Goal: Obtain resource: Obtain resource

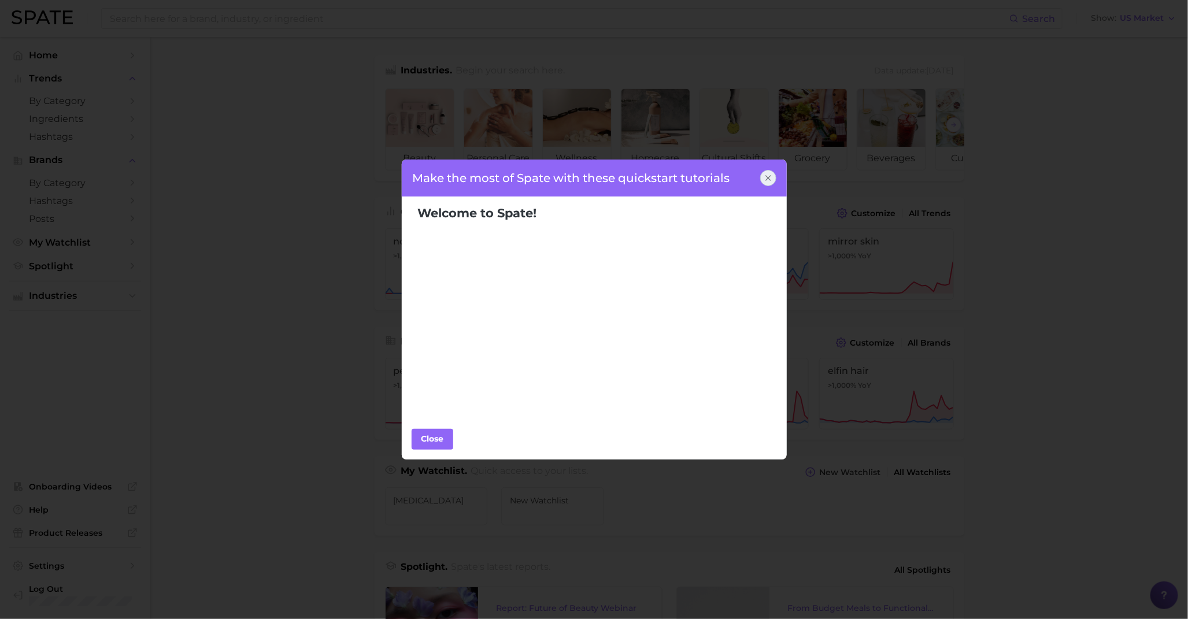
click at [762, 177] on div at bounding box center [768, 178] width 16 height 16
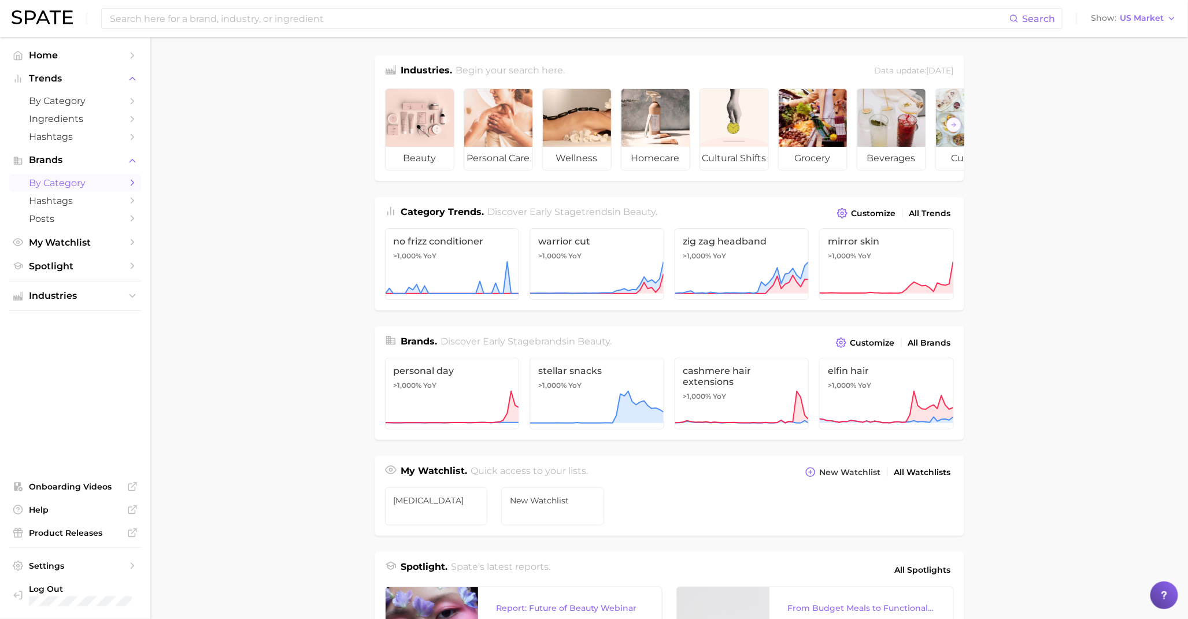
click at [90, 180] on span "by Category" at bounding box center [75, 183] width 93 height 11
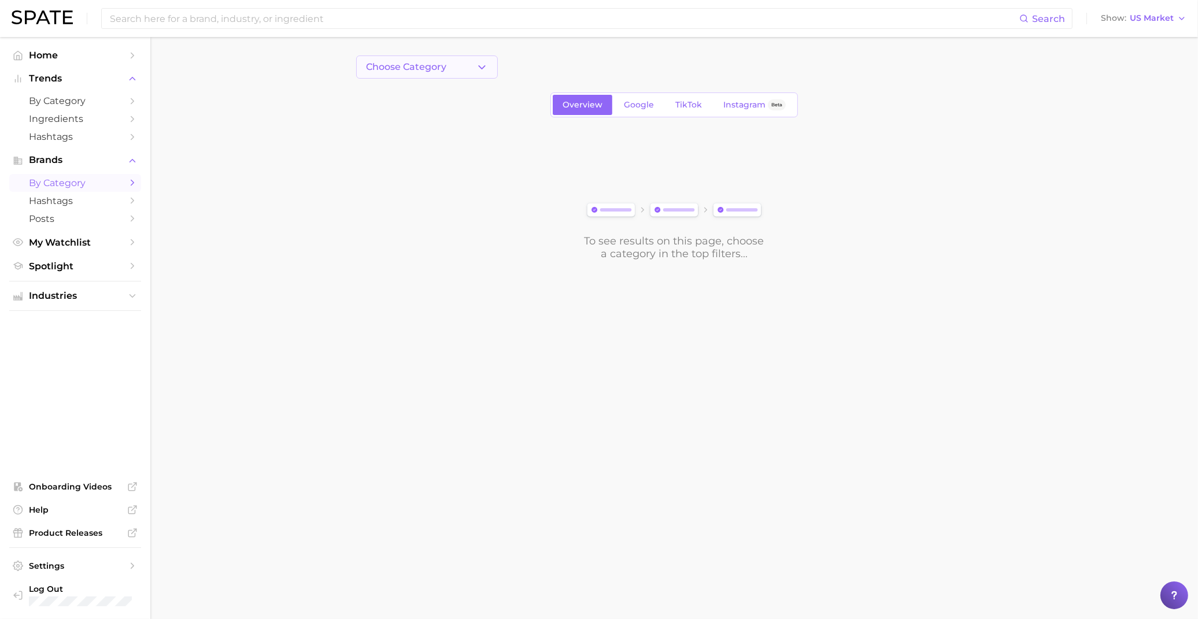
click at [419, 67] on span "Choose Category" at bounding box center [406, 67] width 80 height 10
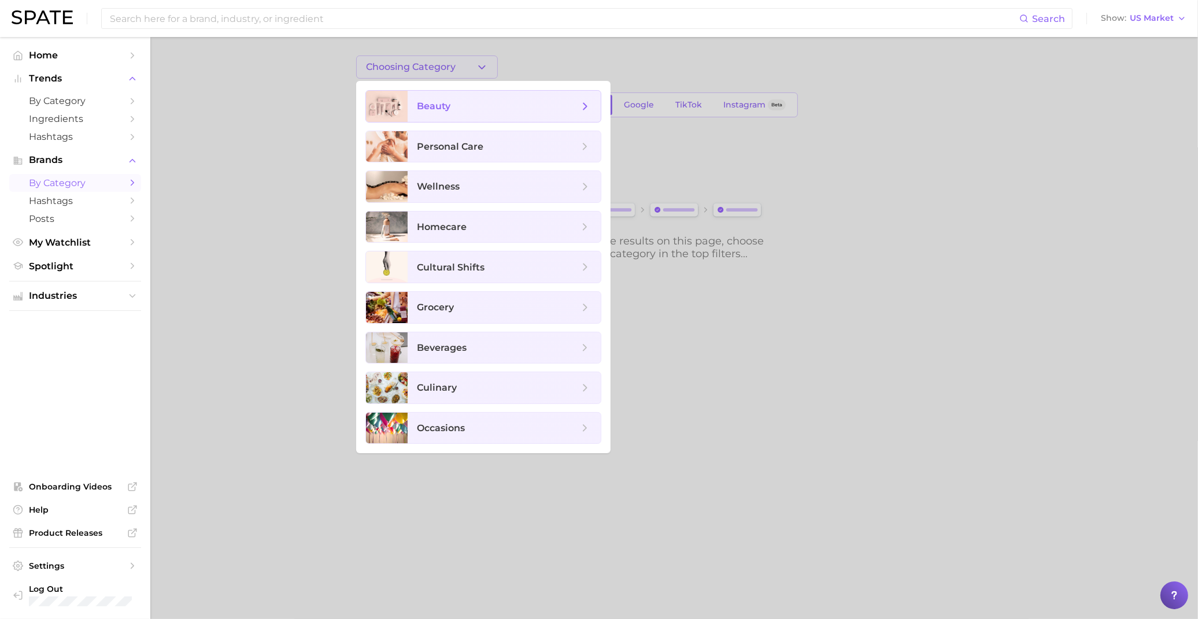
click at [467, 110] on span "beauty" at bounding box center [498, 106] width 162 height 13
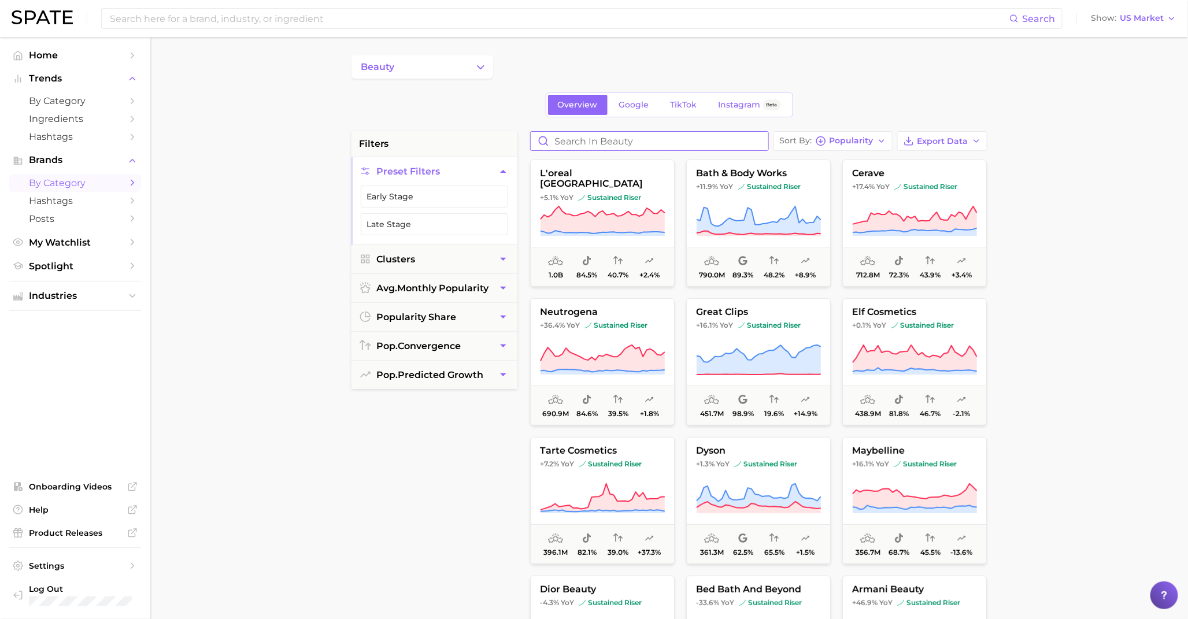
click at [623, 145] on input "Search in beauty" at bounding box center [650, 141] width 238 height 19
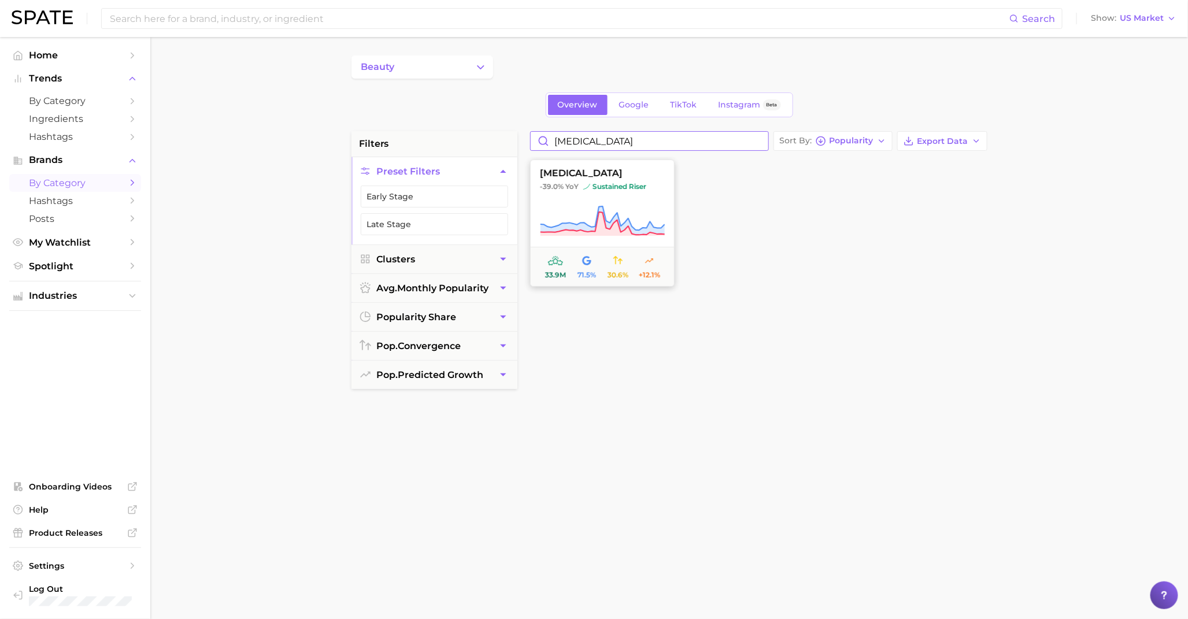
type input "[MEDICAL_DATA]"
click at [579, 189] on span "-39.0% YoY sustained riser" at bounding box center [602, 186] width 143 height 9
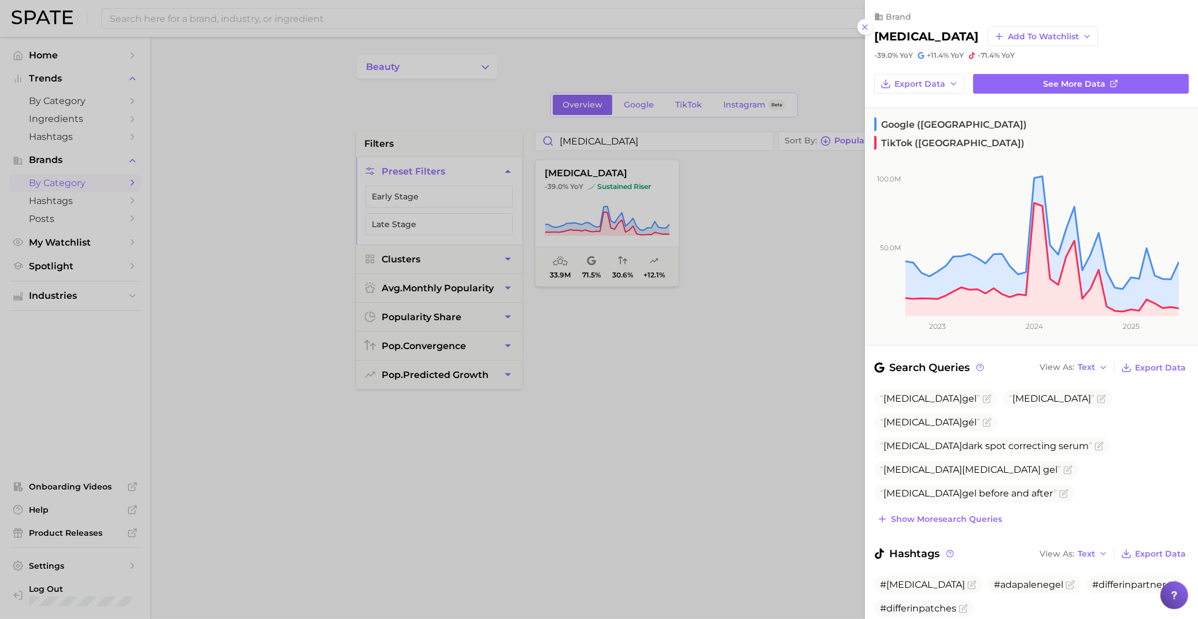
drag, startPoint x: 588, startPoint y: 198, endPoint x: 570, endPoint y: 200, distance: 18.0
click at [570, 200] on div at bounding box center [599, 309] width 1198 height 619
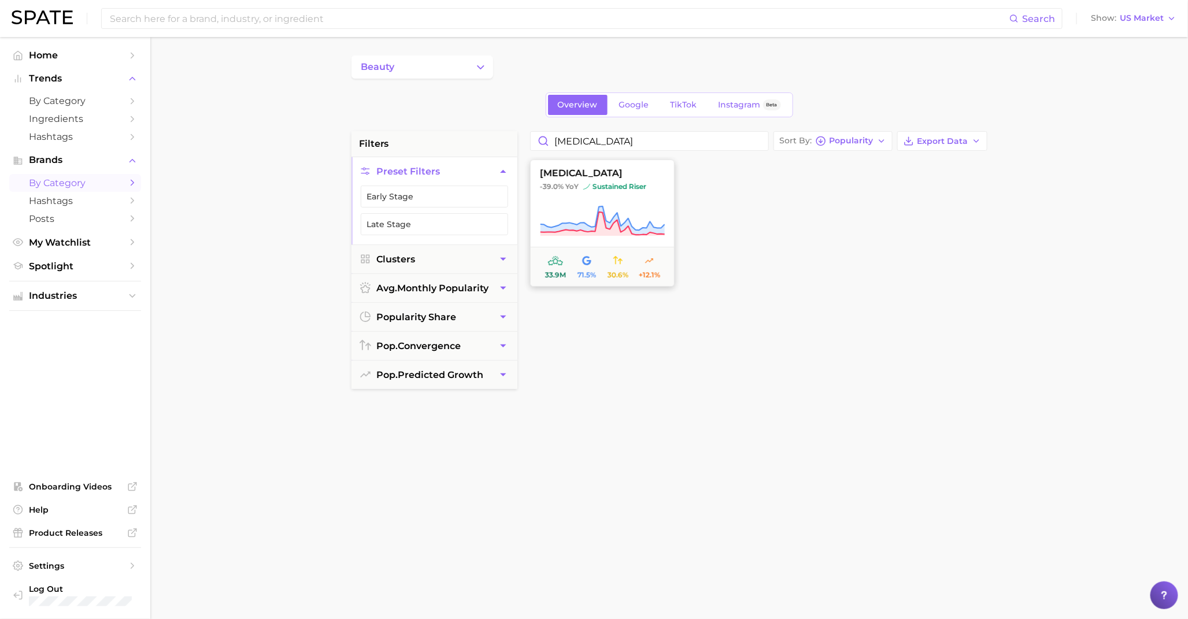
click at [559, 200] on button "[MEDICAL_DATA] -39.0% YoY sustained riser 33.9m 71.5% 30.6% +12.1%" at bounding box center [602, 223] width 145 height 127
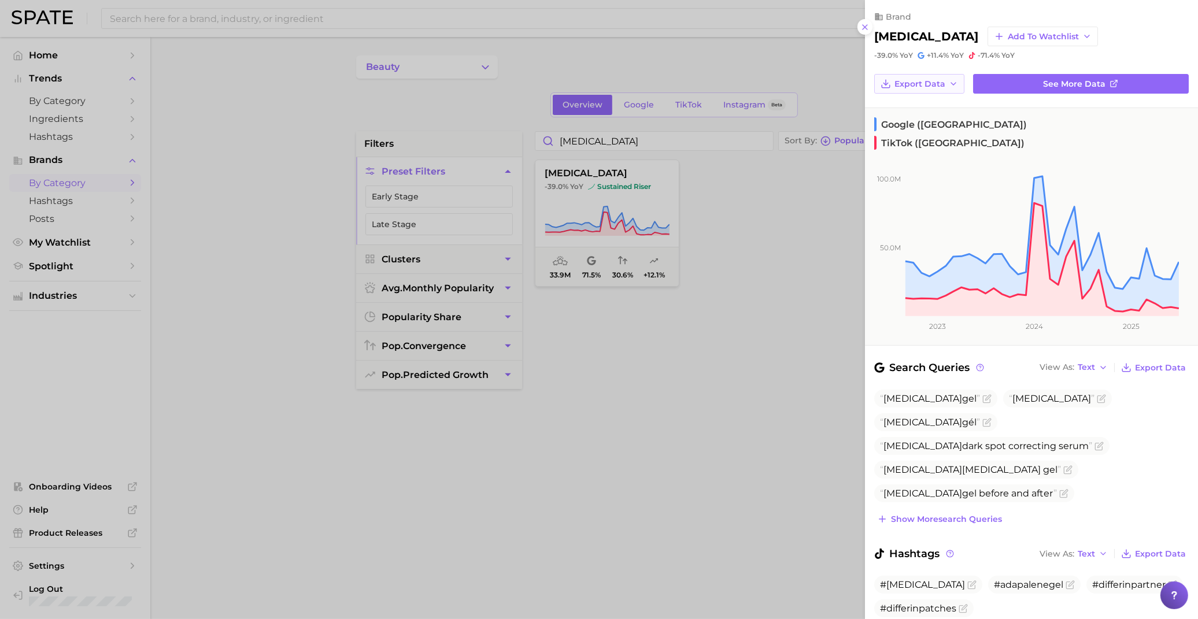
click at [926, 88] on button "Export Data" at bounding box center [919, 84] width 90 height 20
click at [928, 105] on span "Time Series CSV" at bounding box center [928, 106] width 68 height 10
click at [1183, 285] on div "Google ([GEOGRAPHIC_DATA]) TikTok ([GEOGRAPHIC_DATA]) 50.0m 100.0m 2023 2024 20…" at bounding box center [1031, 227] width 333 height 238
drag, startPoint x: 1069, startPoint y: 263, endPoint x: 1055, endPoint y: 264, distance: 13.3
click at [1055, 264] on rect at bounding box center [1022, 231] width 314 height 169
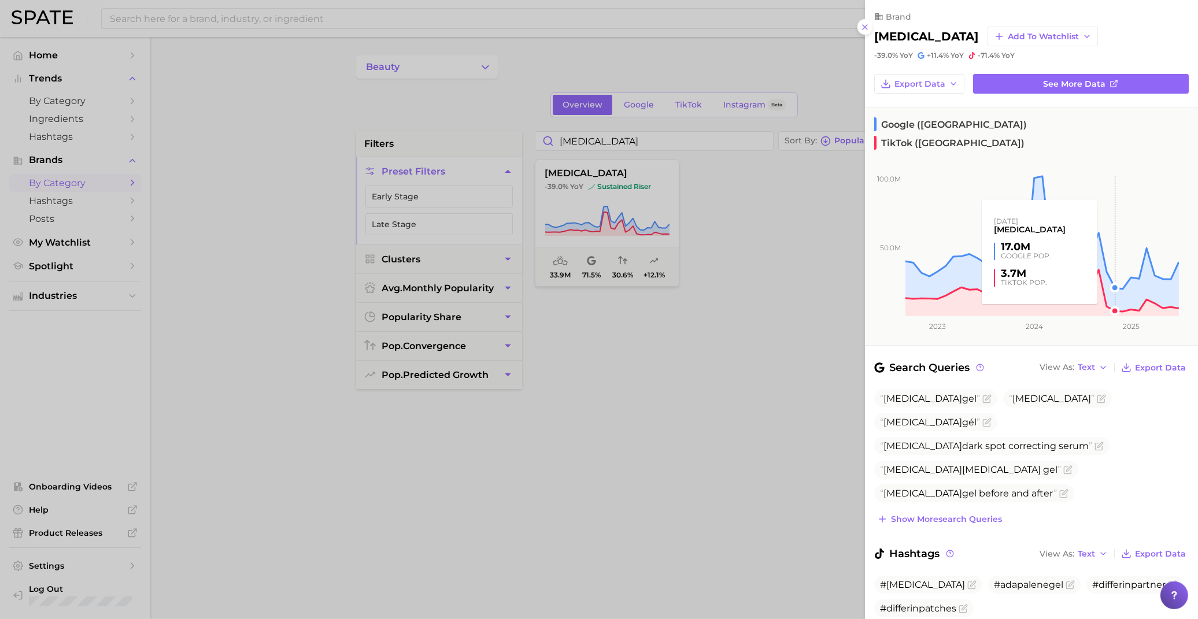
click at [1106, 261] on rect at bounding box center [1022, 231] width 314 height 169
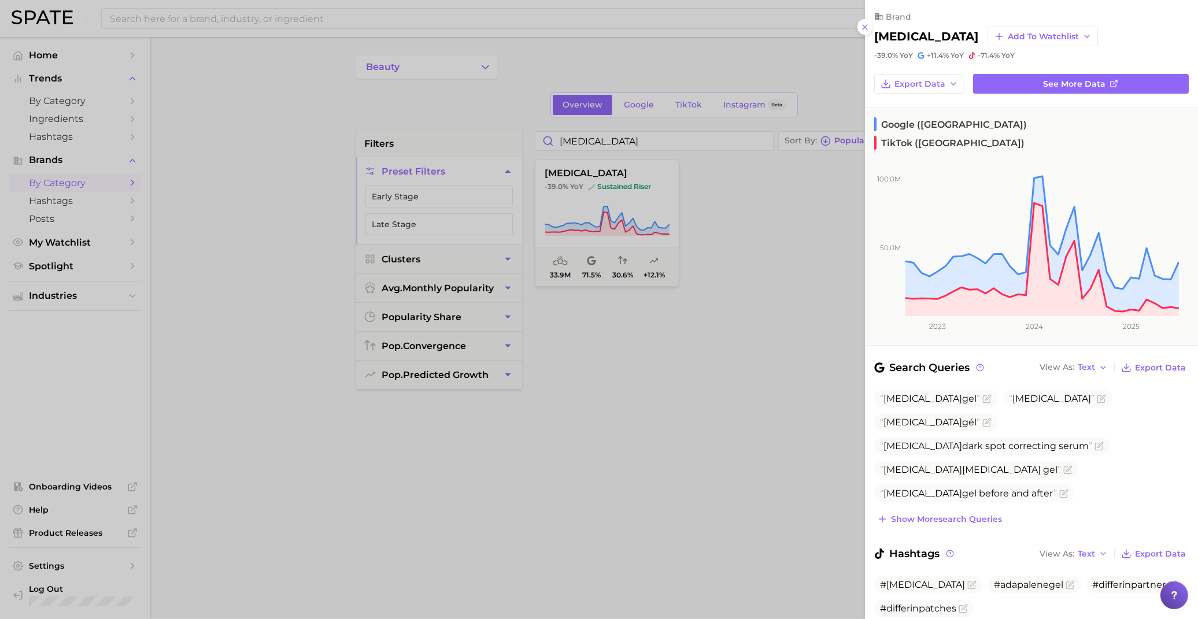
drag, startPoint x: 1105, startPoint y: 254, endPoint x: 969, endPoint y: 224, distance: 138.8
click at [969, 224] on rect at bounding box center [1022, 231] width 314 height 169
click at [780, 94] on div at bounding box center [599, 309] width 1198 height 619
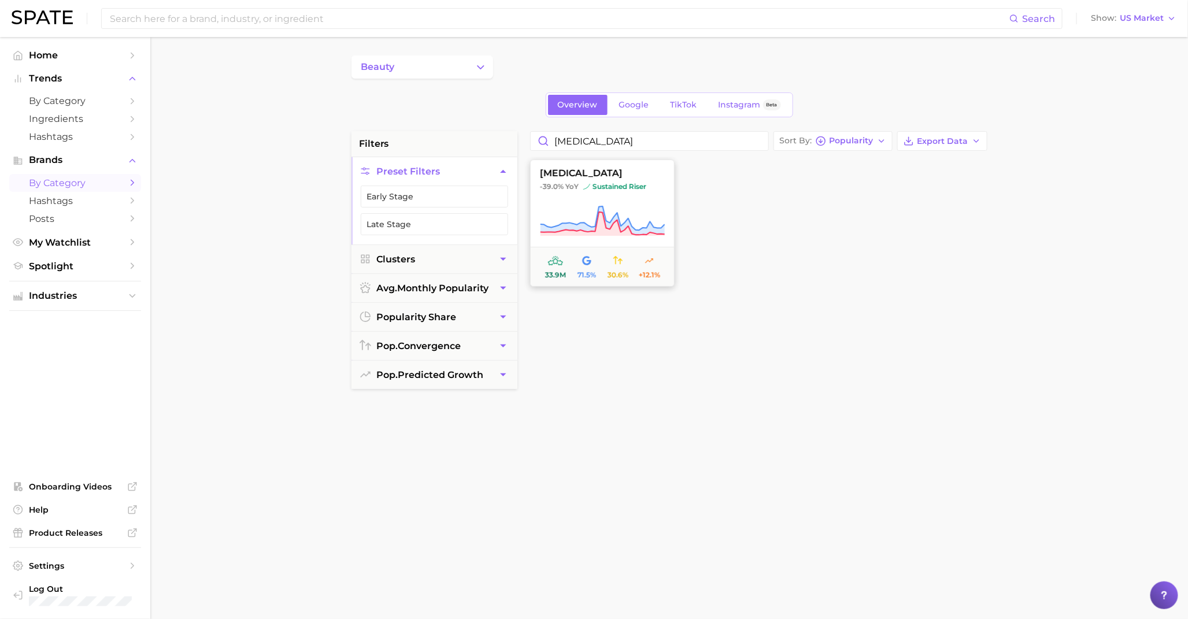
click at [581, 209] on icon at bounding box center [602, 221] width 125 height 32
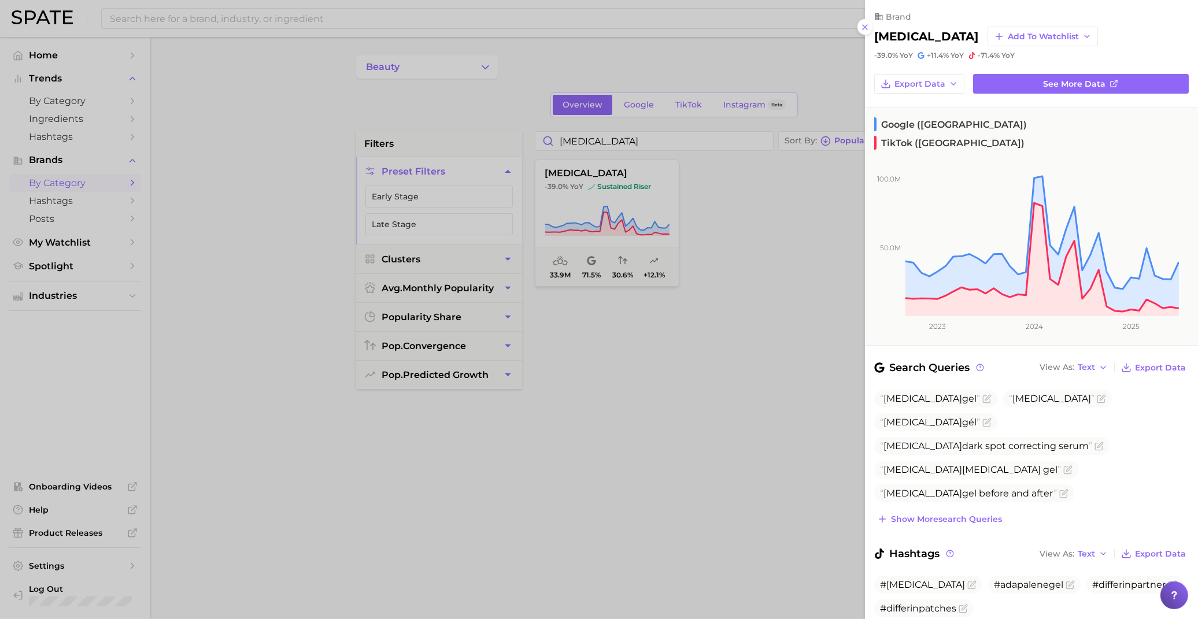
click at [640, 106] on div at bounding box center [599, 309] width 1198 height 619
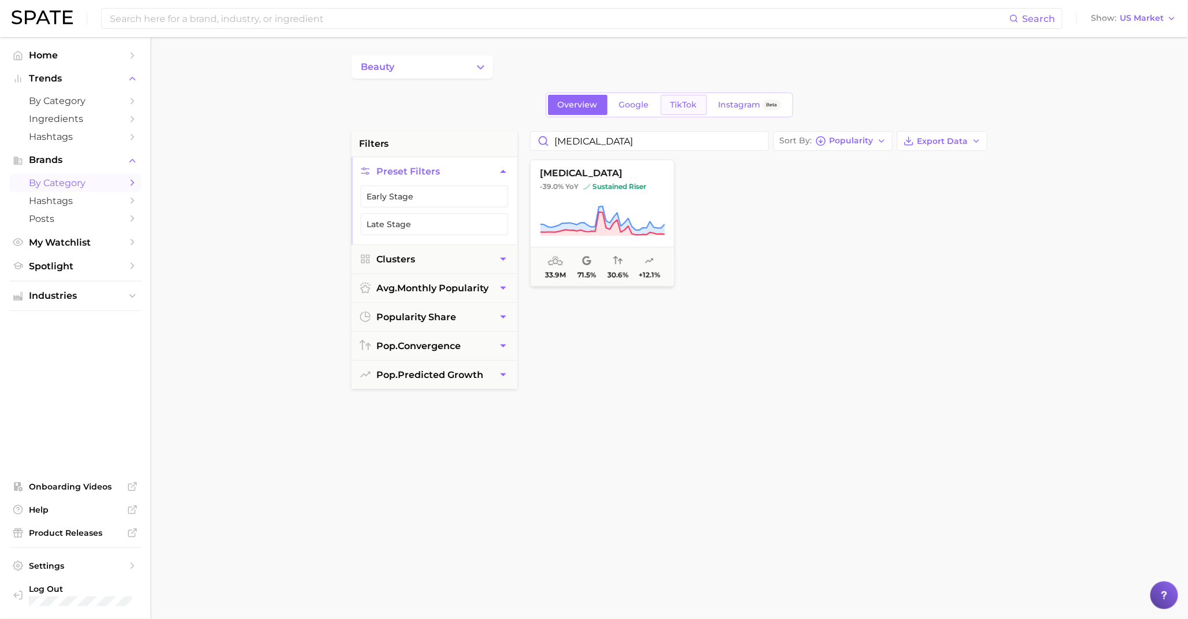
click at [666, 95] on link "TikTok" at bounding box center [684, 105] width 46 height 20
click at [597, 209] on icon at bounding box center [602, 221] width 125 height 32
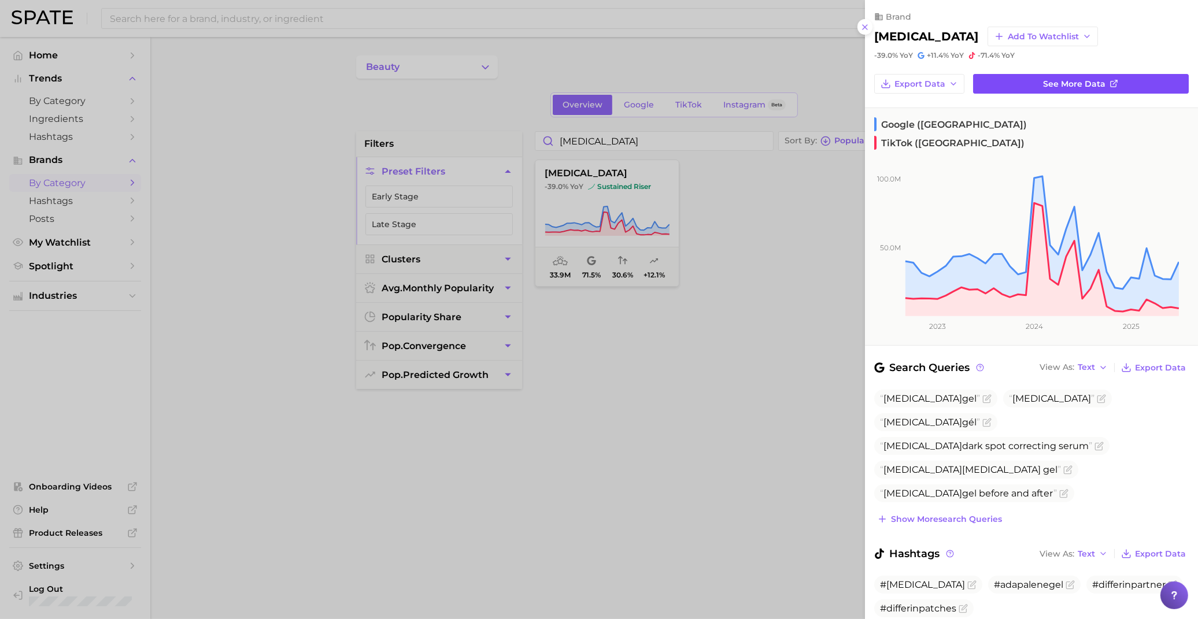
drag, startPoint x: 597, startPoint y: 209, endPoint x: 1062, endPoint y: 82, distance: 481.9
click at [1062, 82] on span "See more data" at bounding box center [1075, 84] width 62 height 10
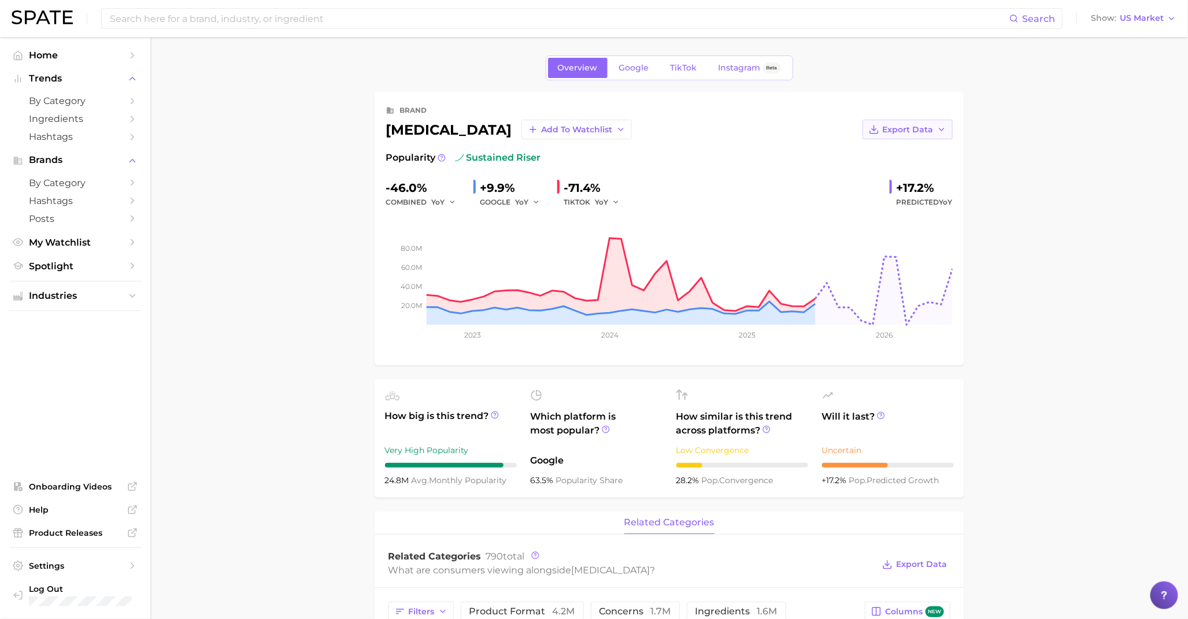
click at [920, 130] on span "Export Data" at bounding box center [908, 130] width 51 height 10
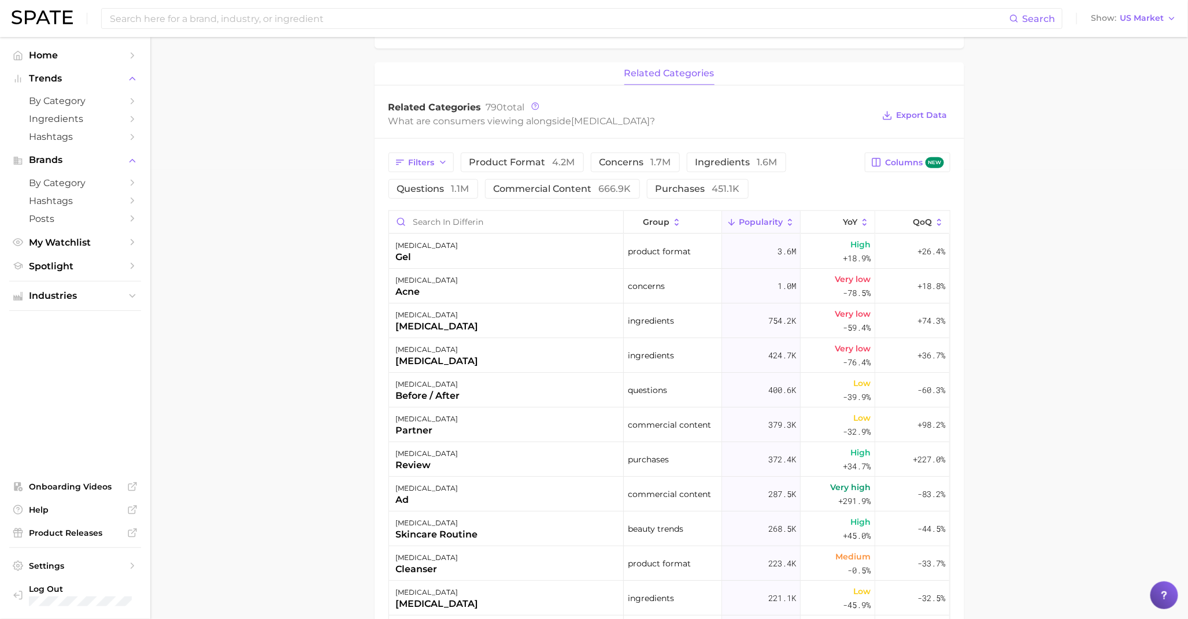
click at [747, 222] on span "Popularity" at bounding box center [761, 221] width 44 height 9
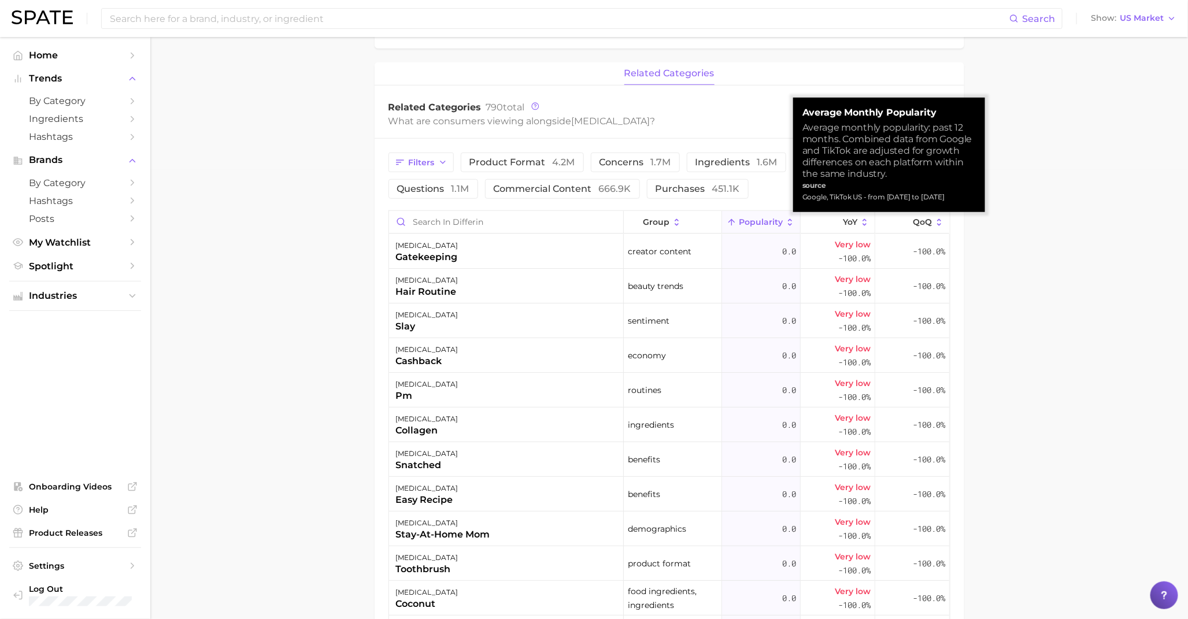
click at [747, 223] on span "Popularity" at bounding box center [761, 221] width 44 height 9
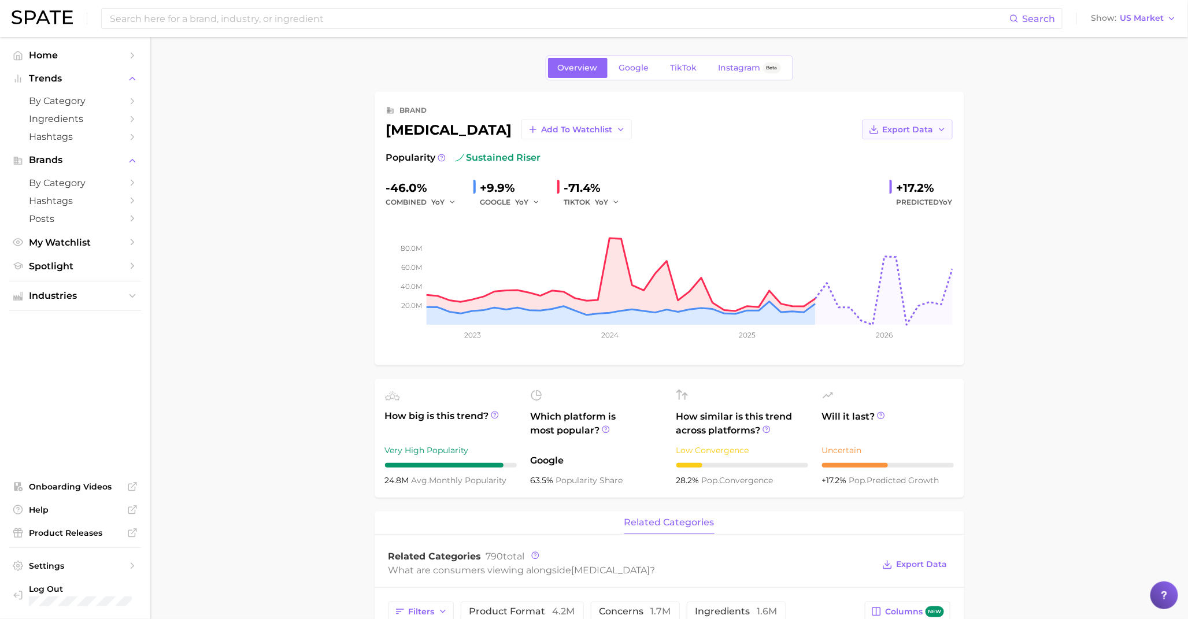
click at [904, 131] on span "Export Data" at bounding box center [908, 130] width 51 height 10
click at [881, 172] on span "Time Series Image" at bounding box center [883, 172] width 77 height 10
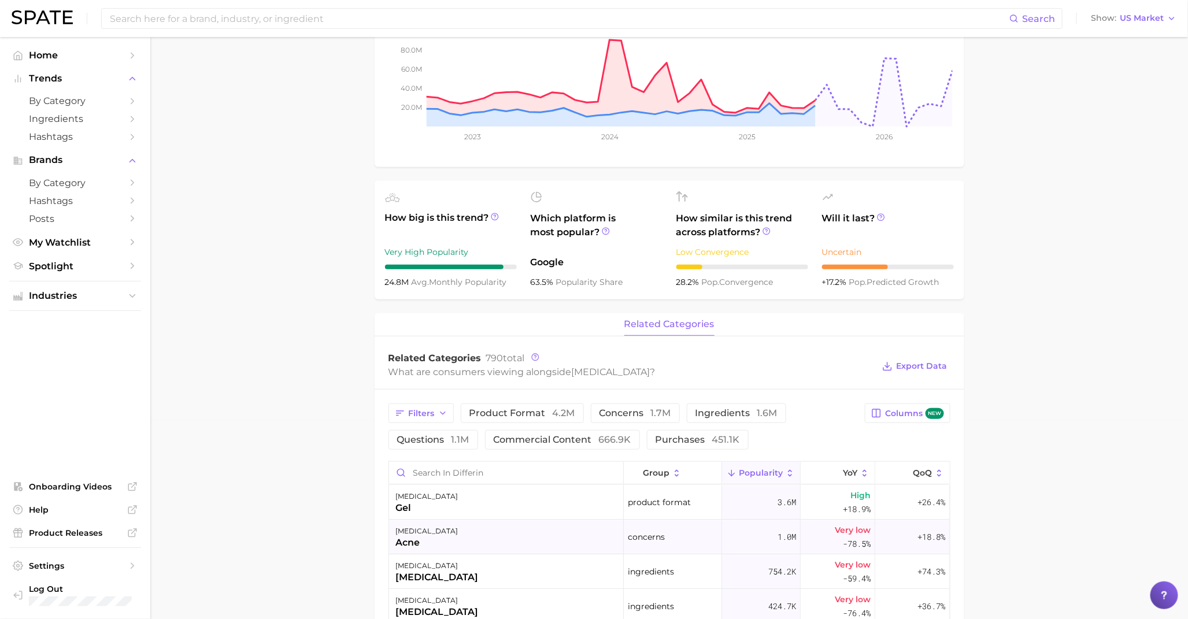
scroll to position [257, 0]
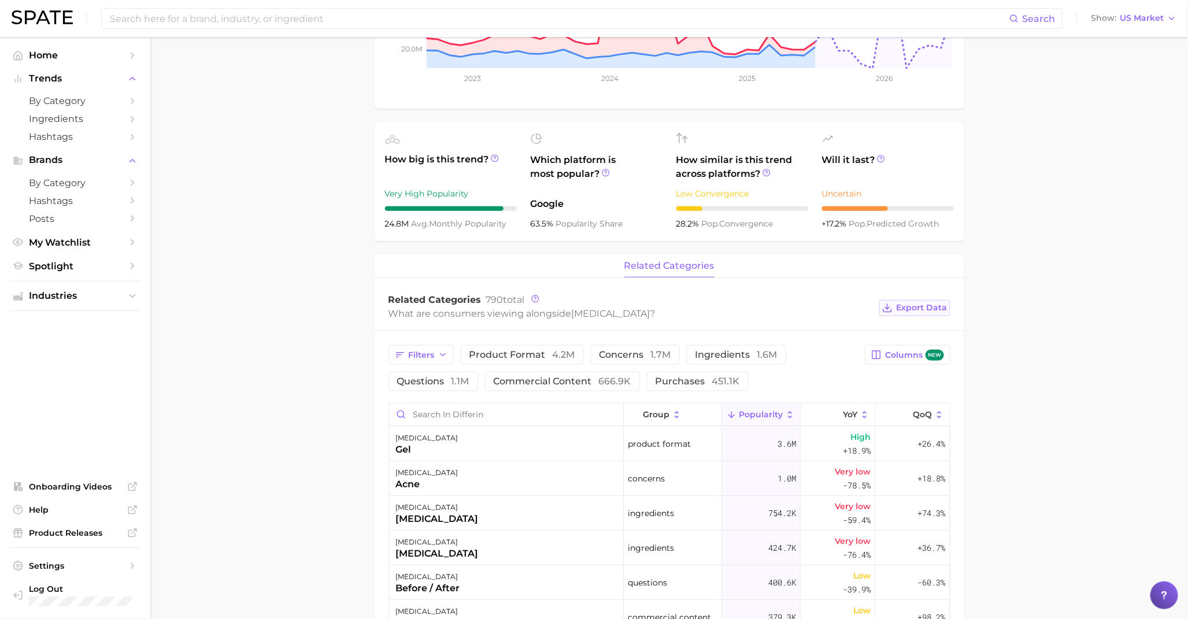
click at [906, 308] on span "Export Data" at bounding box center [922, 308] width 51 height 10
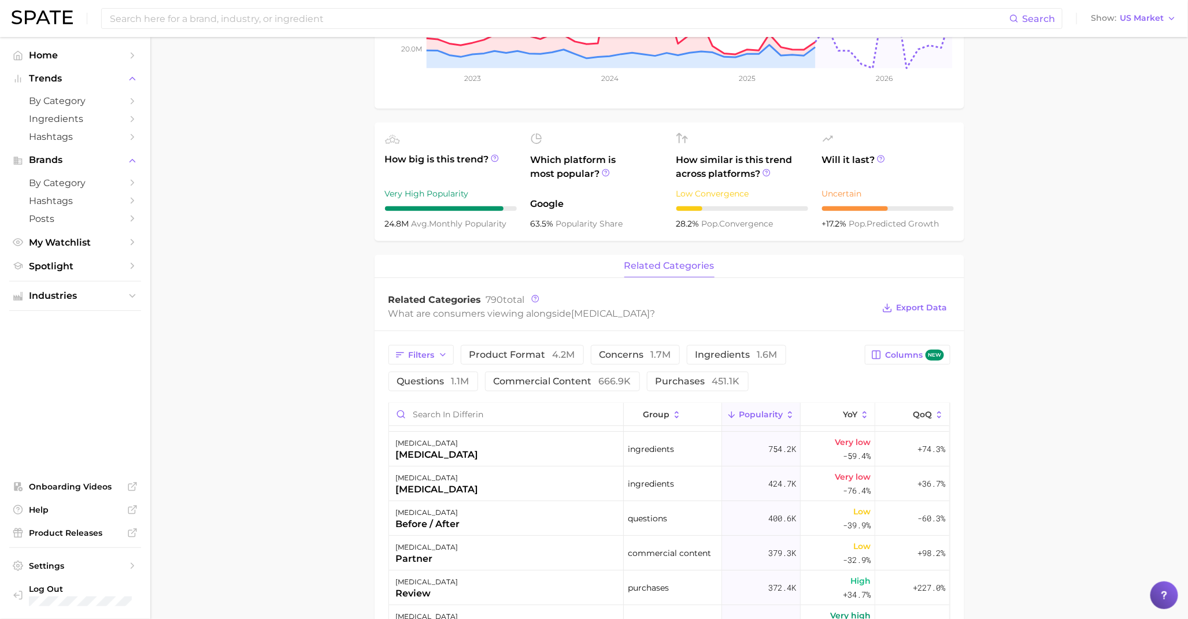
click at [1113, 501] on main "Overview Google TikTok Instagram Beta brand [MEDICAL_DATA] Add to Watchlist Exp…" at bounding box center [669, 437] width 1038 height 1314
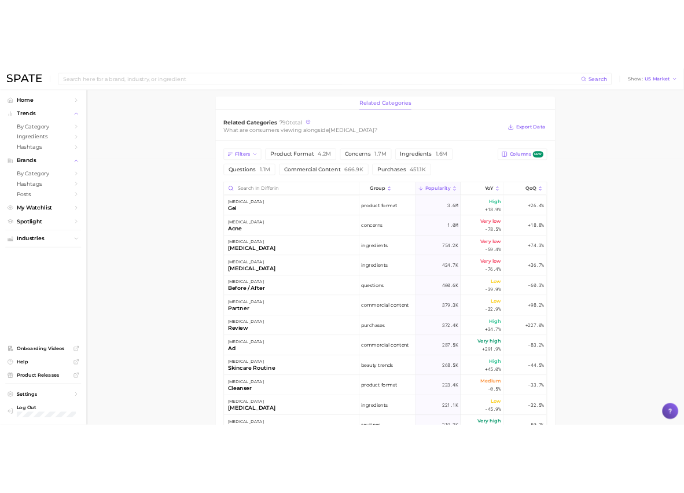
scroll to position [488, 0]
